Goal: Use online tool/utility: Utilize a website feature to perform a specific function

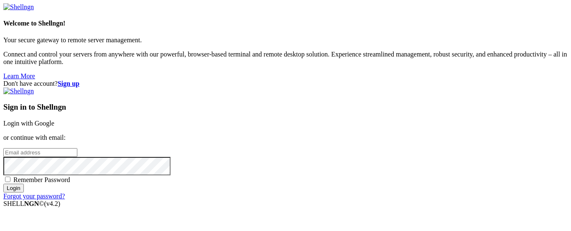
click at [323, 92] on div "Sign in to Shellngn Login with Google or continue with email: Remember Password…" at bounding box center [285, 143] width 565 height 112
click at [54, 120] on link "Login with Google" at bounding box center [28, 123] width 51 height 7
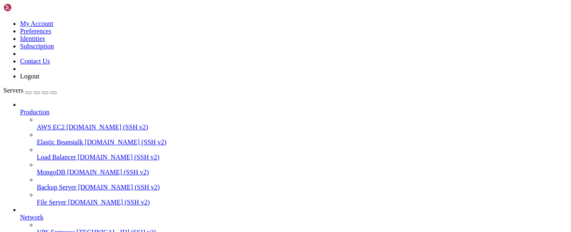
scroll to position [127, 0]
click at [60, 229] on span "VPS Expreess" at bounding box center [56, 232] width 38 height 7
